Goal: Find specific page/section: Find specific page/section

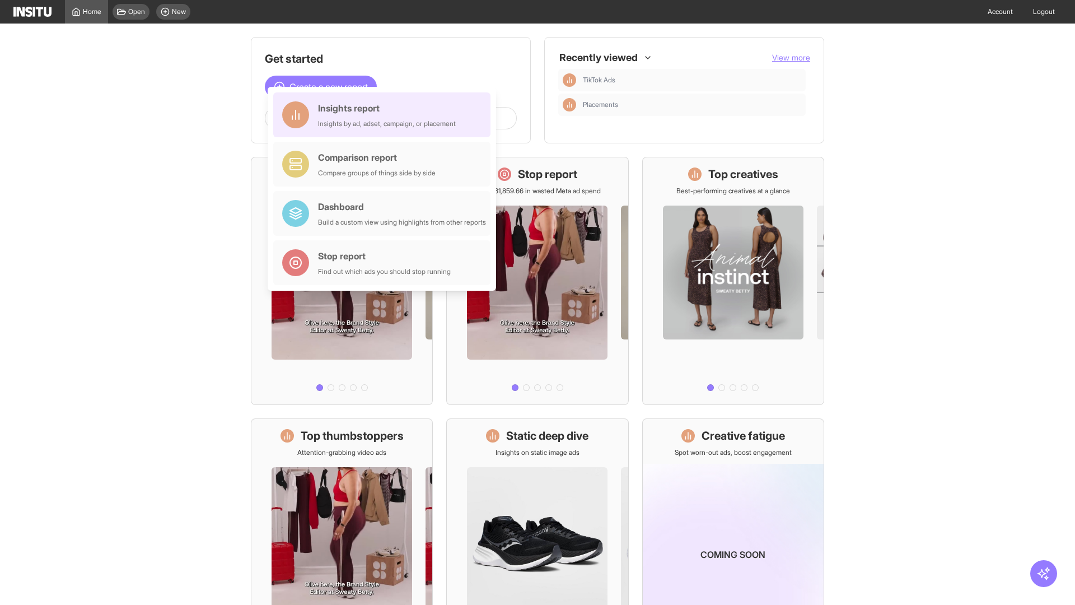
click at [385, 115] on div "Insights report Insights by ad, adset, campaign, or placement" at bounding box center [387, 114] width 138 height 27
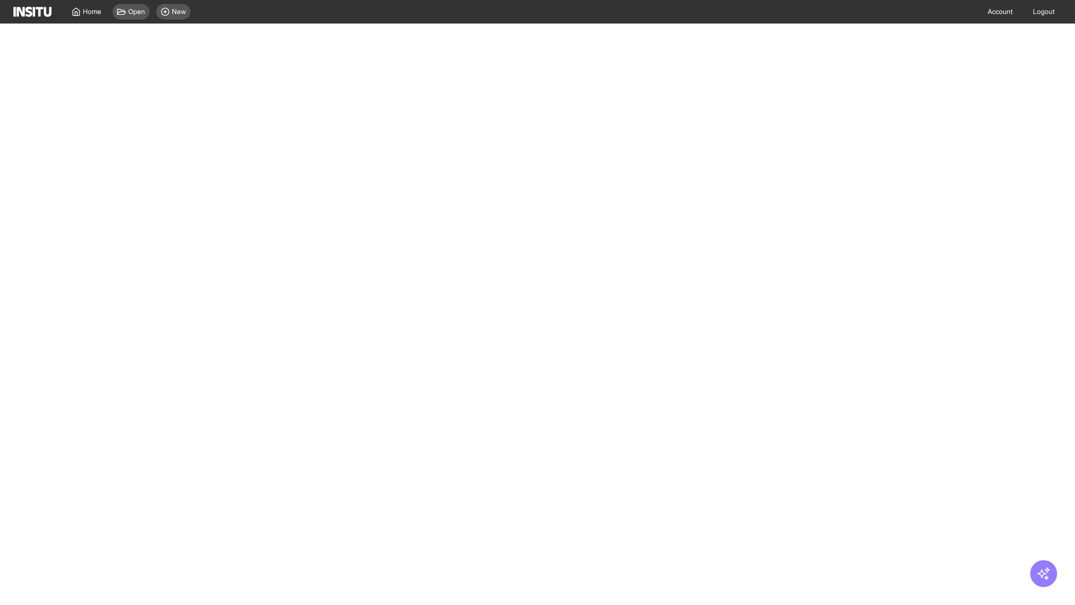
select select "**"
